Goal: Task Accomplishment & Management: Manage account settings

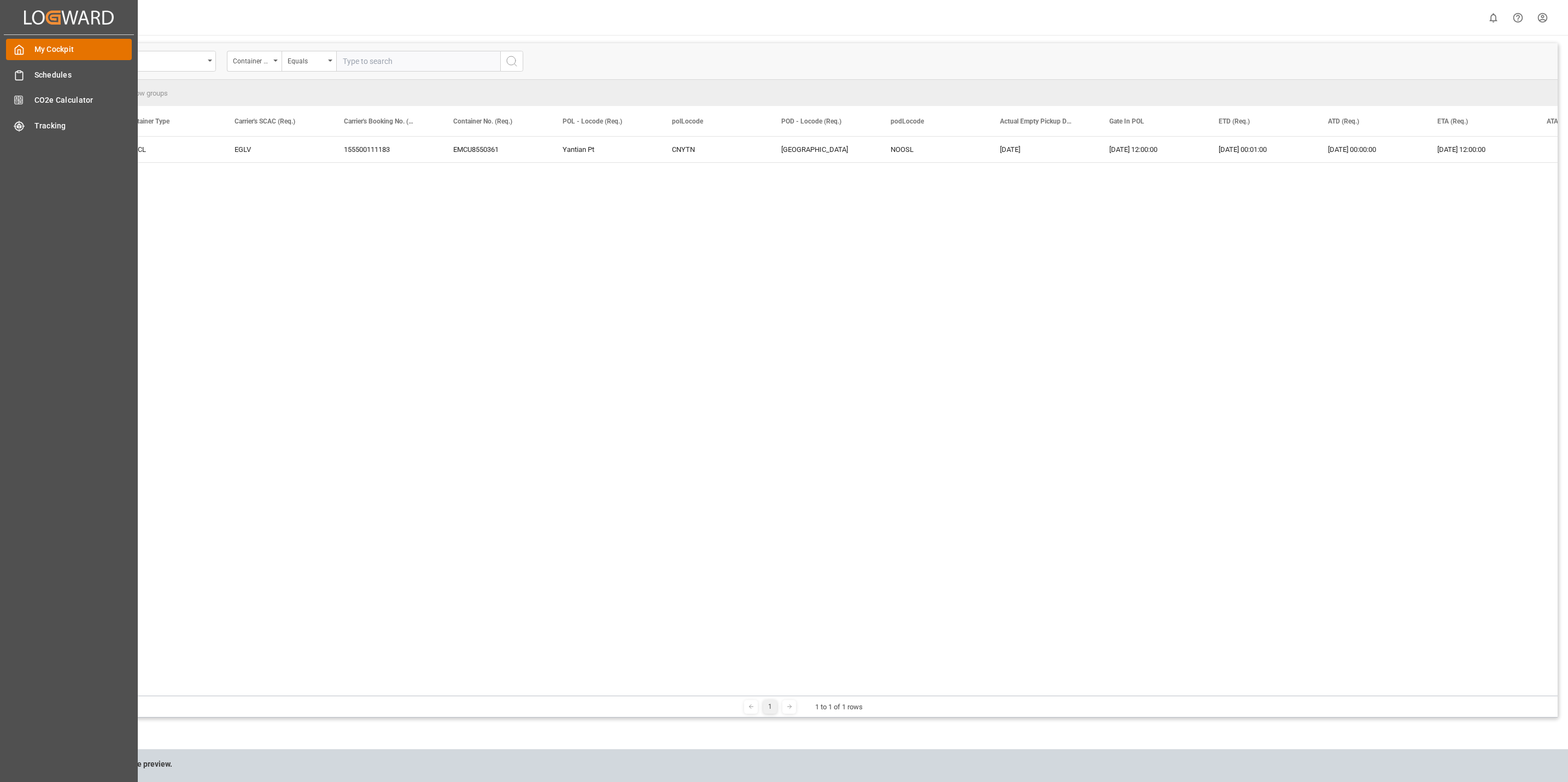
click at [52, 47] on span "My Cockpit" at bounding box center [84, 50] width 98 height 12
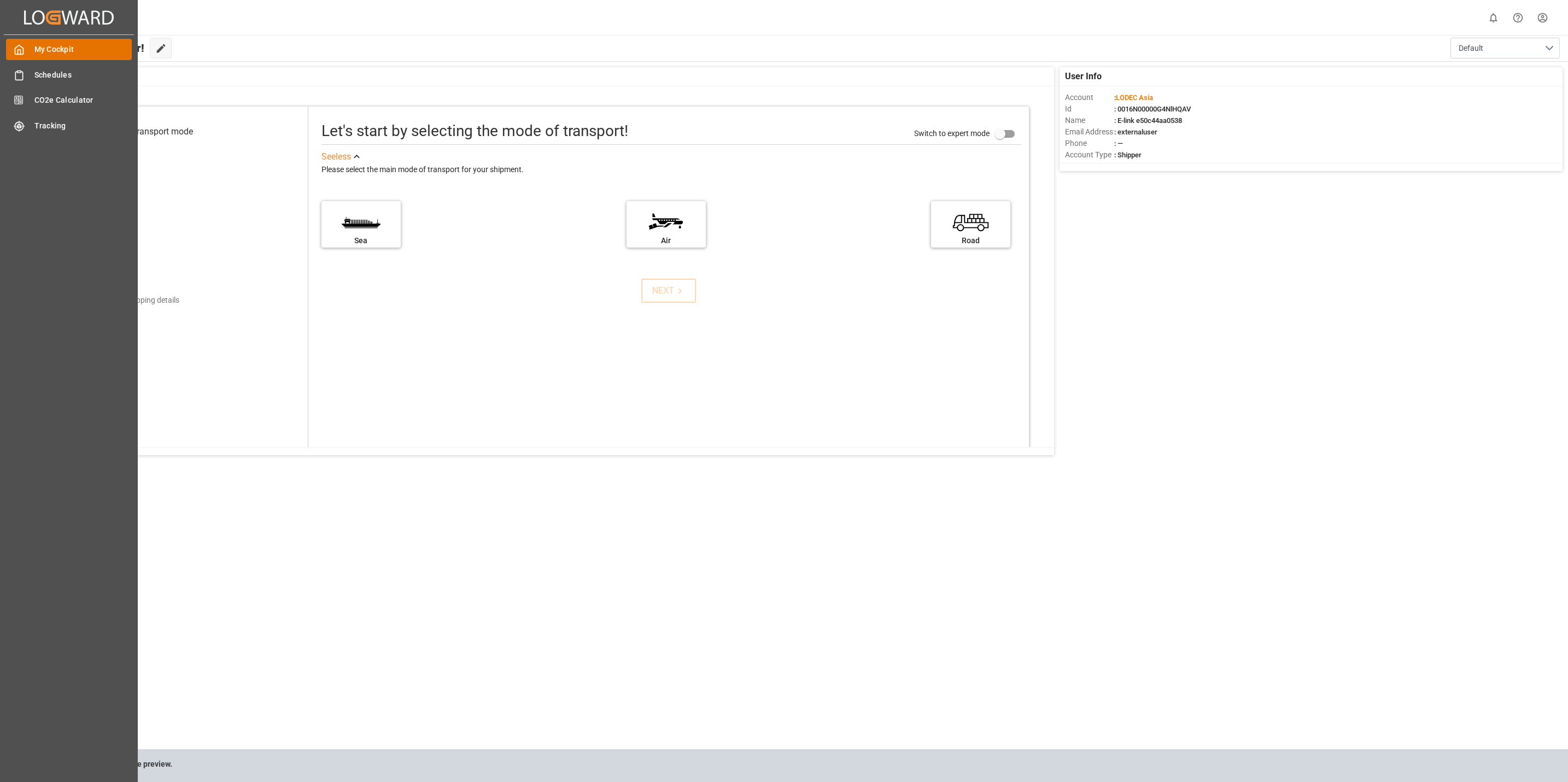
click at [40, 50] on span "My Cockpit" at bounding box center [84, 50] width 98 height 12
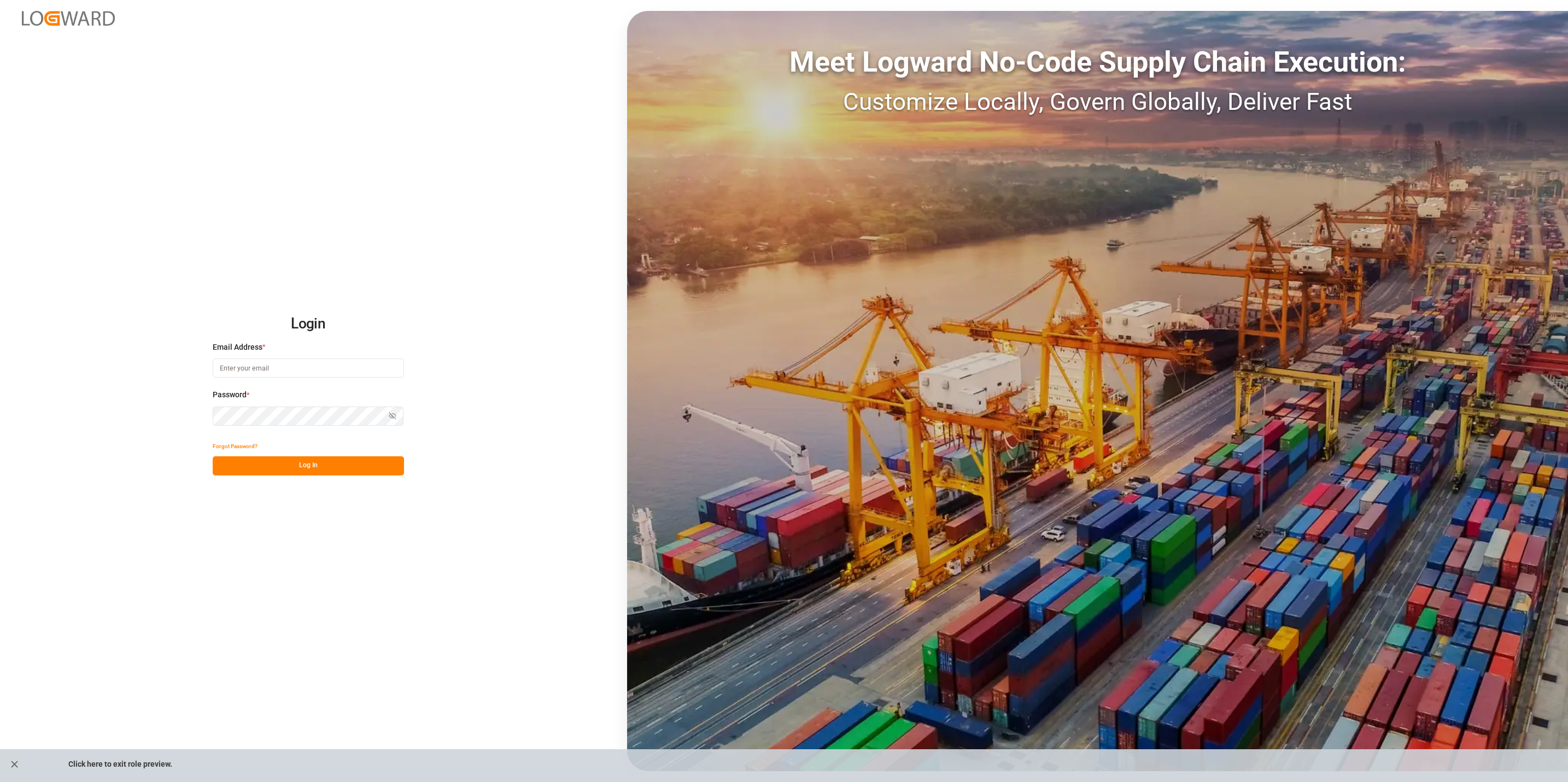
click at [272, 372] on input at bounding box center [308, 367] width 191 height 19
type input "[EMAIL_ADDRESS][DOMAIN_NAME]"
click at [337, 471] on button "Log In" at bounding box center [308, 466] width 191 height 19
